Goal: Find specific page/section: Find specific page/section

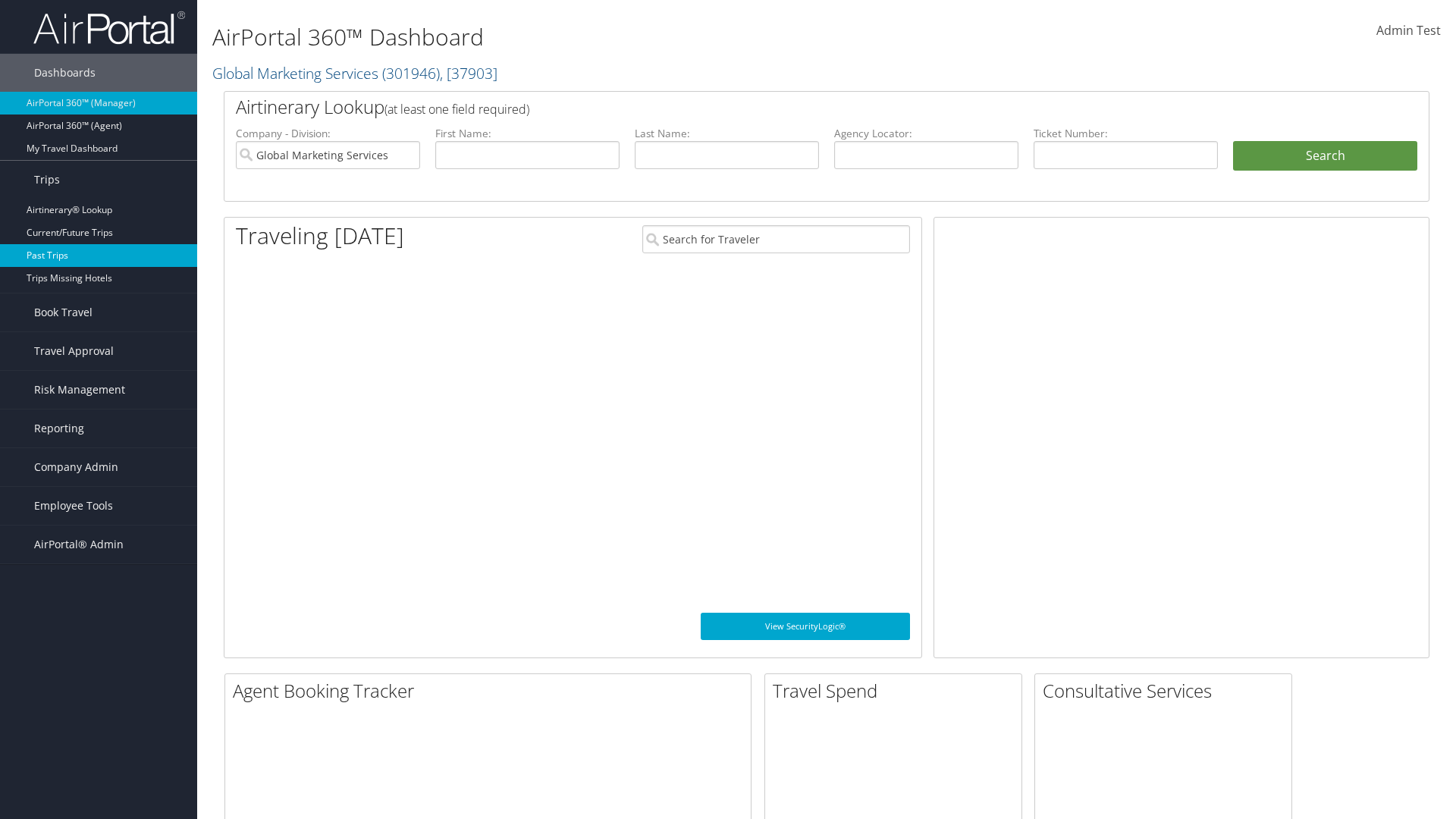
click at [99, 256] on link "Past Trips" at bounding box center [99, 256] width 197 height 23
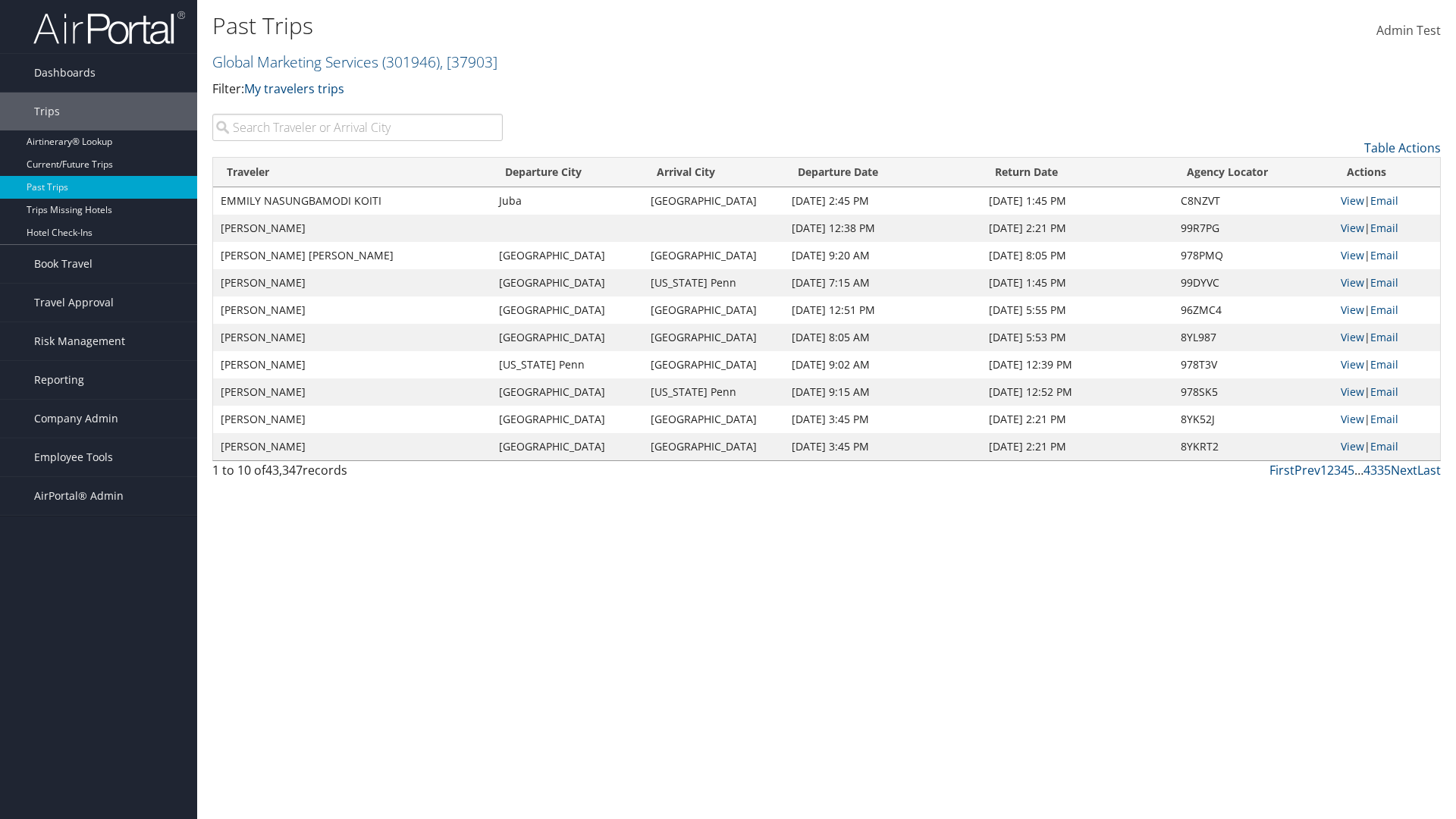
click at [357, 127] on input "search" at bounding box center [357, 127] width 290 height 27
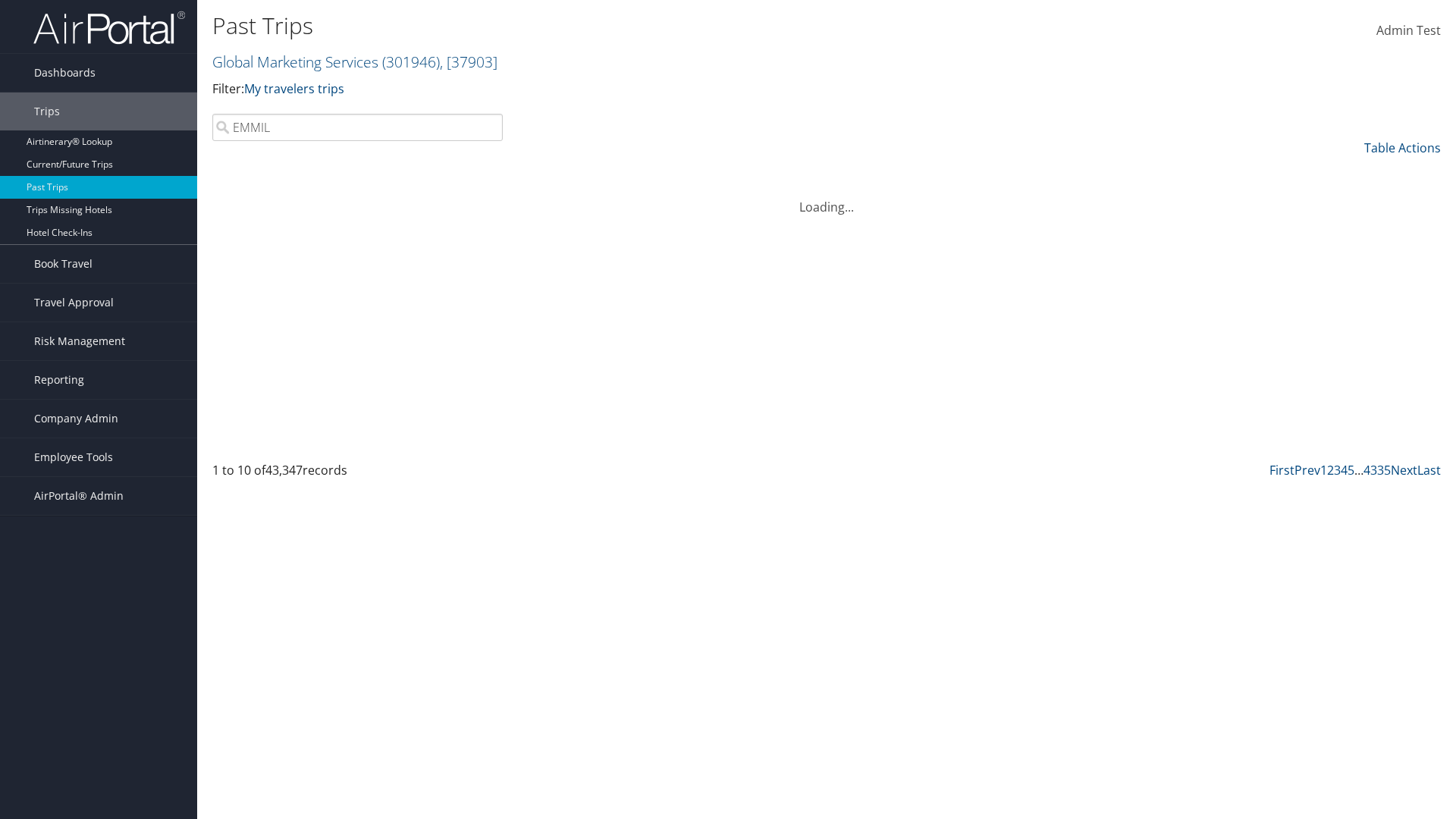
type input "EMMILY"
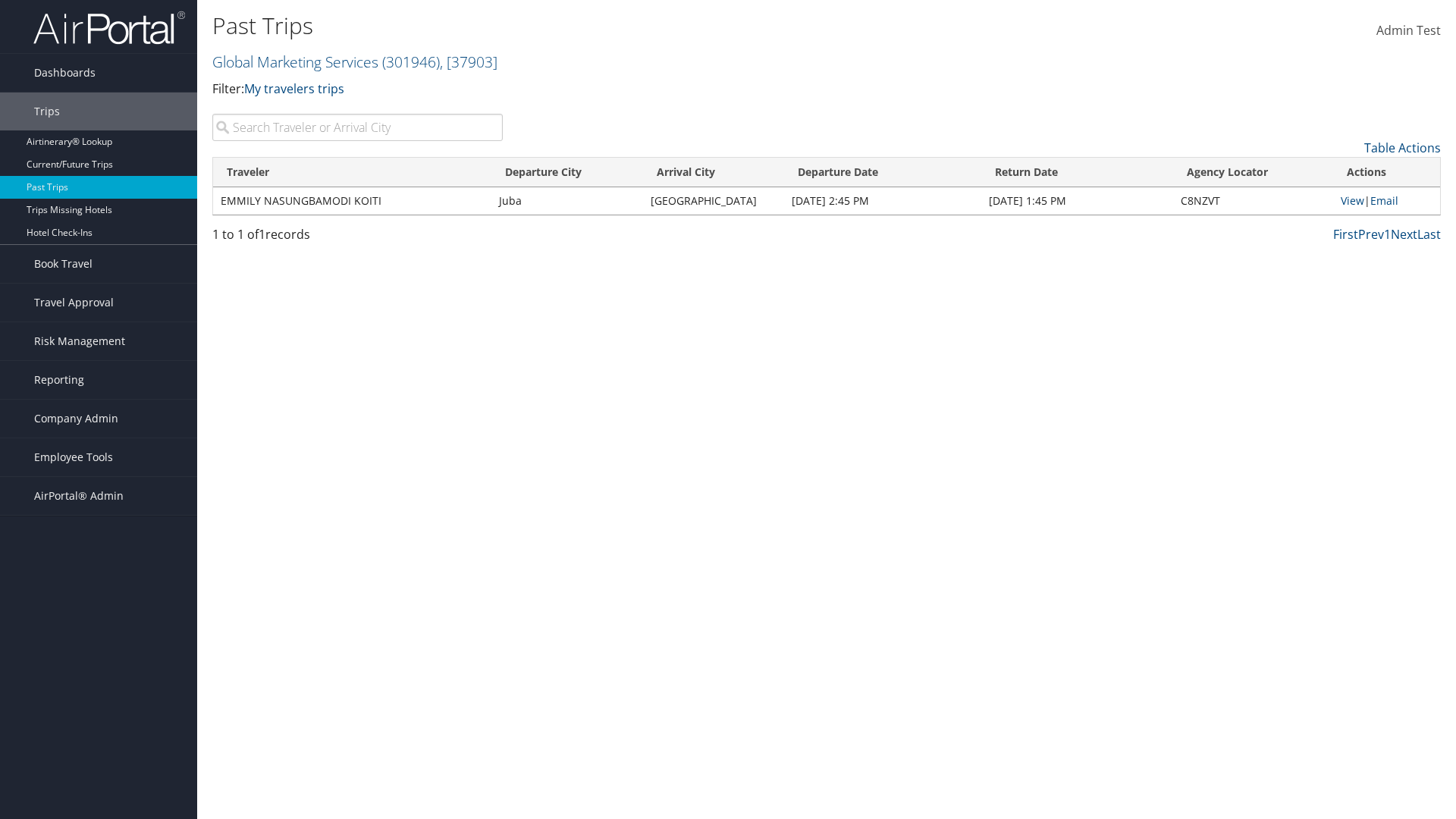
click at [357, 127] on input "search" at bounding box center [357, 127] width 290 height 27
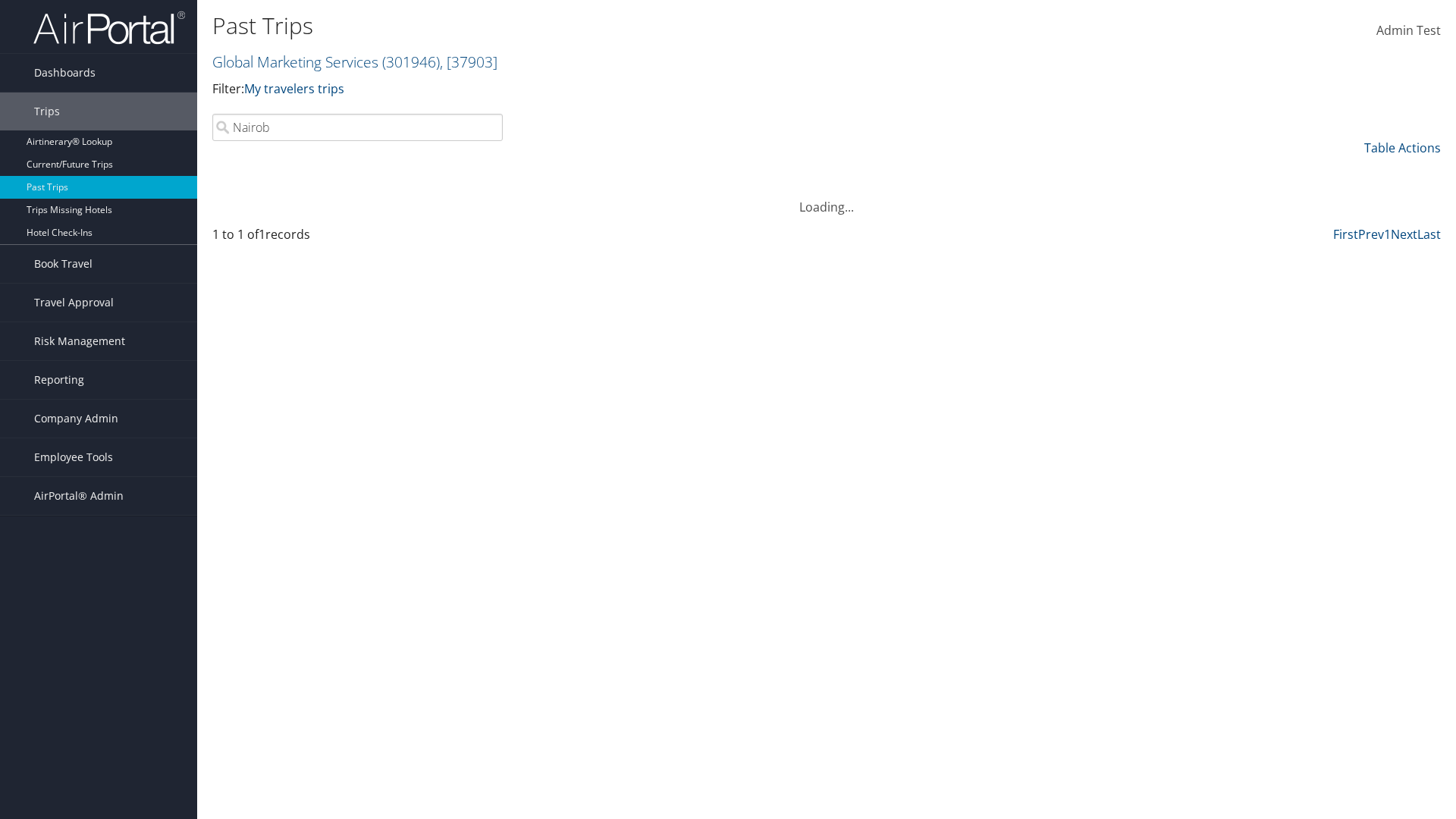
type input "Nairobi"
